Goal: Task Accomplishment & Management: Use online tool/utility

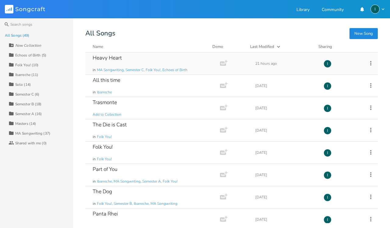
click at [147, 58] on div "Heavy Heart in MA Songwriting, Semester C, Folk You!, Echoes of Birth" at bounding box center [152, 63] width 118 height 22
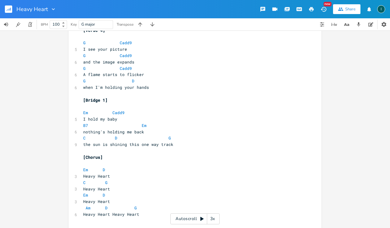
scroll to position [524, 0]
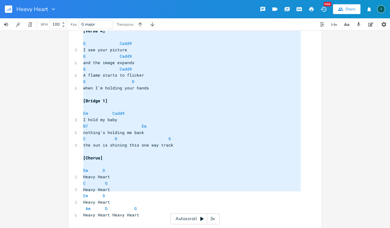
type textarea "[Verse 1] G Cadd9 Days blend together, G Cadd9 my smile is a lie G Cadd9 got wi…"
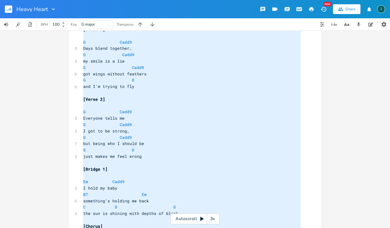
drag, startPoint x: 158, startPoint y: 195, endPoint x: 27, endPoint y: -16, distance: 248.2
click at [27, 0] on html "Heavy Heart New Share I BPM 100 Key G major Transpose x [Verse 1] ​ G Cadd9 5 D…" at bounding box center [195, 114] width 390 height 228
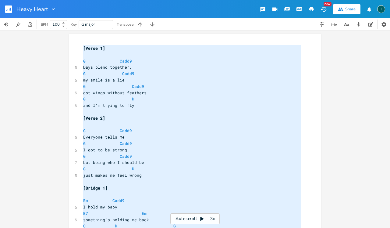
scroll to position [0, 0]
click at [10, 7] on rect "button" at bounding box center [8, 8] width 7 height 7
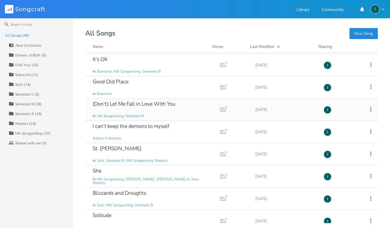
scroll to position [204, 0]
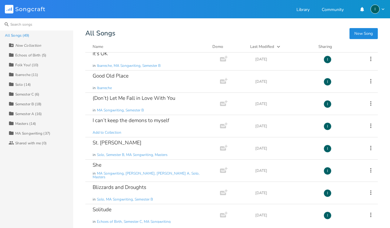
click at [12, 25] on input at bounding box center [36, 24] width 73 height 12
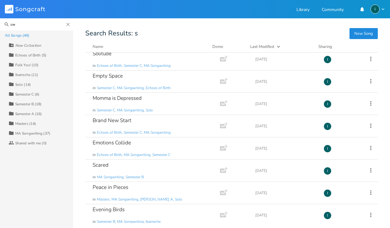
scroll to position [0, 0]
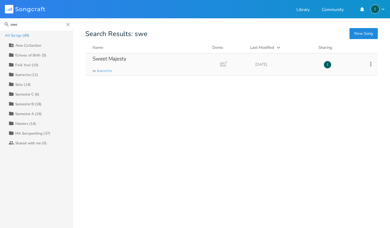
type input "swe"
click at [113, 62] on div "Sweet Majesty in Ibarreche" at bounding box center [152, 64] width 118 height 22
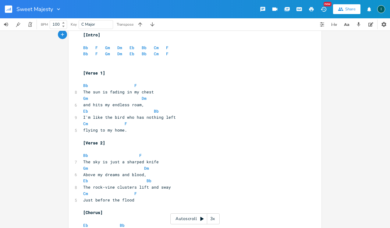
scroll to position [17, 0]
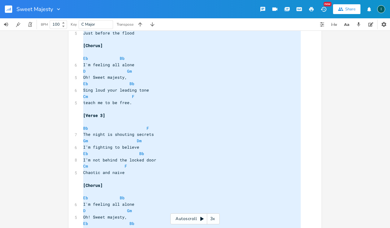
type textarea "Lor ips do sitame co ad elits Do Ei tem inci ut laboree dolo, Ma Al E'a mini ve…"
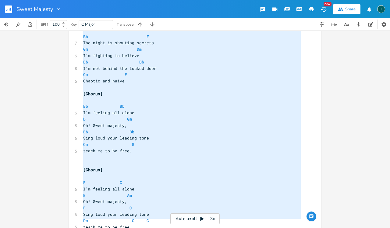
drag, startPoint x: 88, startPoint y: 84, endPoint x: 132, endPoint y: 227, distance: 150.1
click at [133, 227] on div "x [Intro] ​ Bb F Gm Dm Eb Bb Cm F Bb F Gm Dm Eb Bb Cm F ​ ​ [Verse 1] ​ Bb F 8 …" at bounding box center [199, 12] width 235 height 480
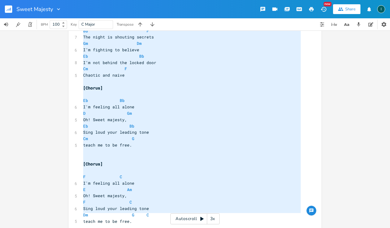
scroll to position [281, 0]
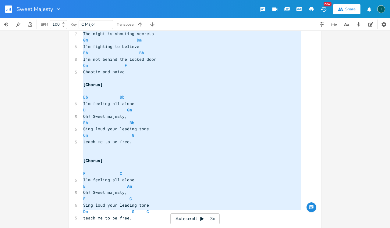
click at [7, 10] on rect "button" at bounding box center [8, 8] width 7 height 7
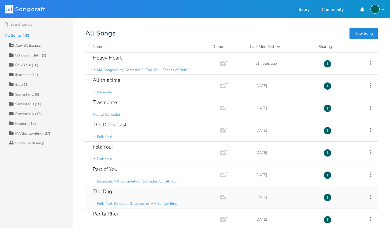
click at [107, 191] on div "The Dog" at bounding box center [102, 191] width 19 height 5
